Goal: Information Seeking & Learning: Learn about a topic

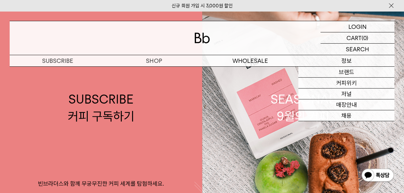
click at [330, 61] on p "정보" at bounding box center [346, 60] width 96 height 11
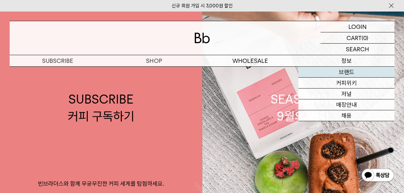
click at [332, 70] on link "브랜드" at bounding box center [346, 72] width 96 height 11
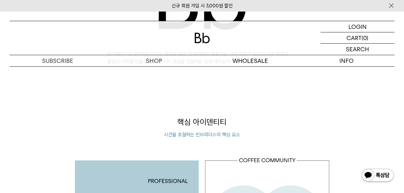
scroll to position [417, 0]
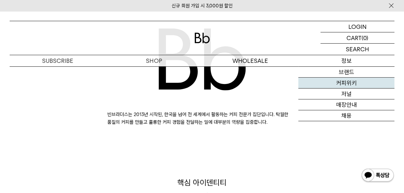
click at [351, 85] on link "커피위키" at bounding box center [346, 83] width 96 height 11
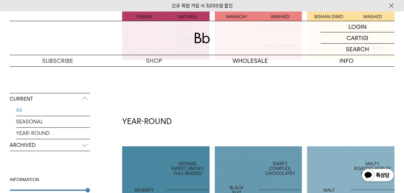
scroll to position [257, 0]
